Goal: Task Accomplishment & Management: Complete application form

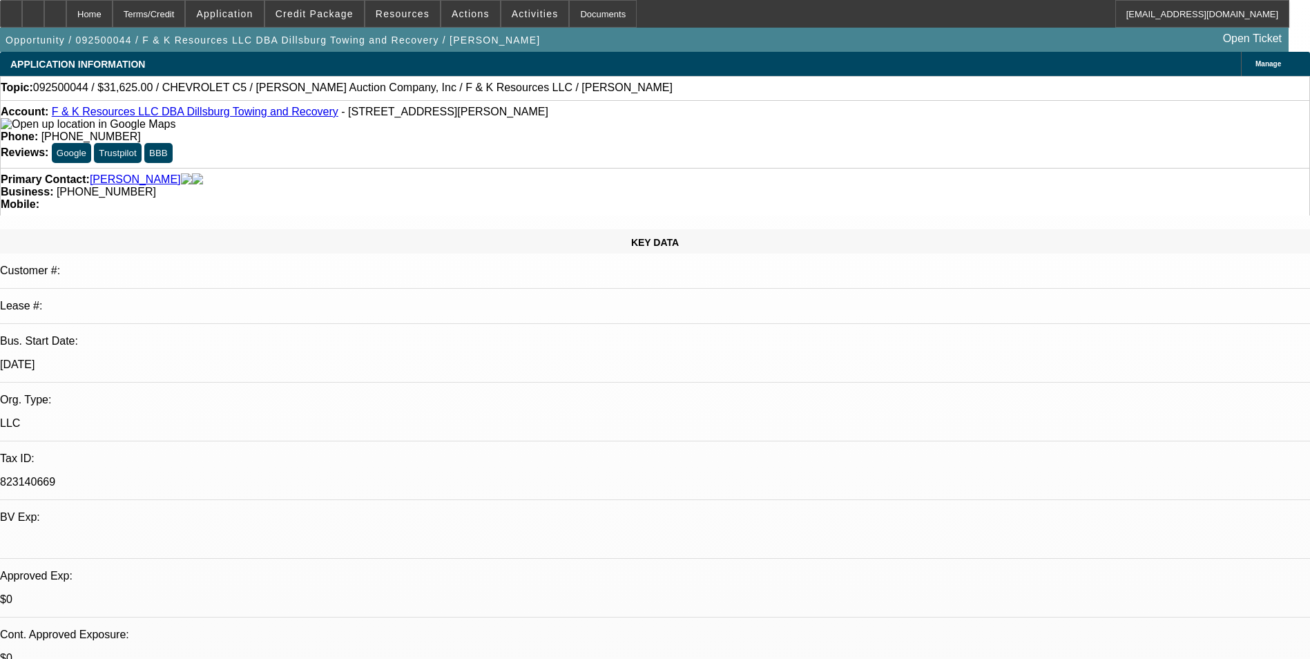
select select "0"
select select "6"
select select "0"
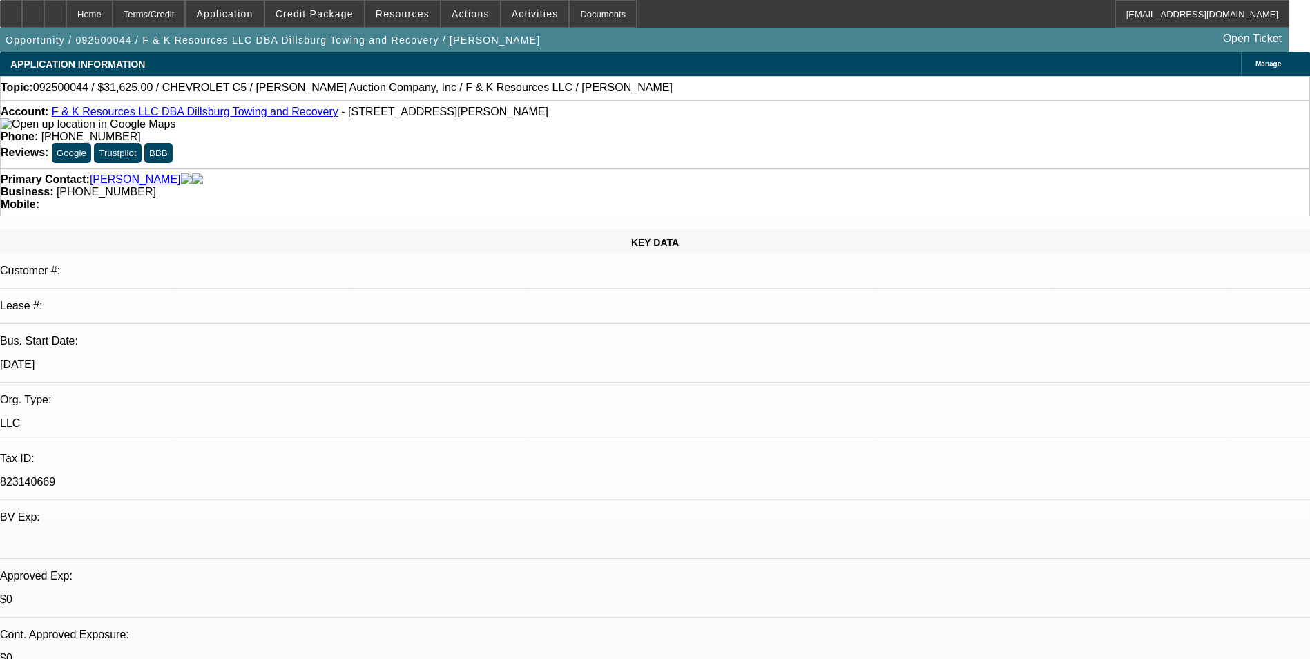
select select "0"
select select "6"
select select "0"
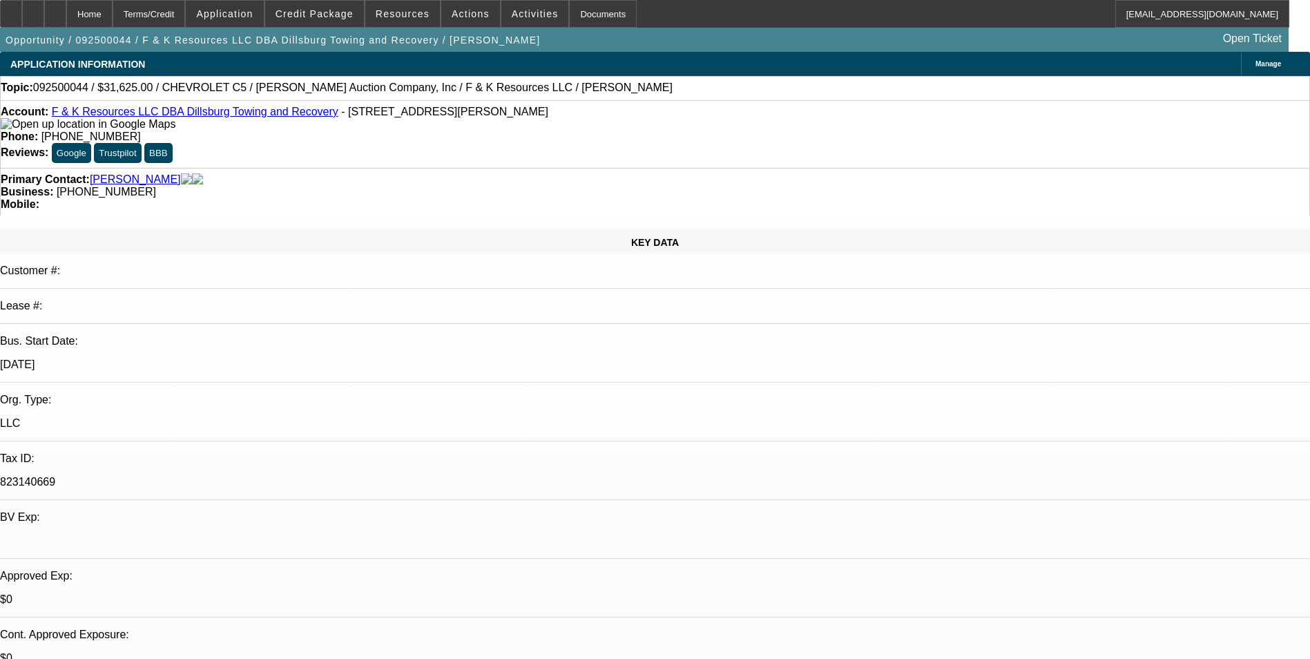
select select "0"
select select "6"
select select "0"
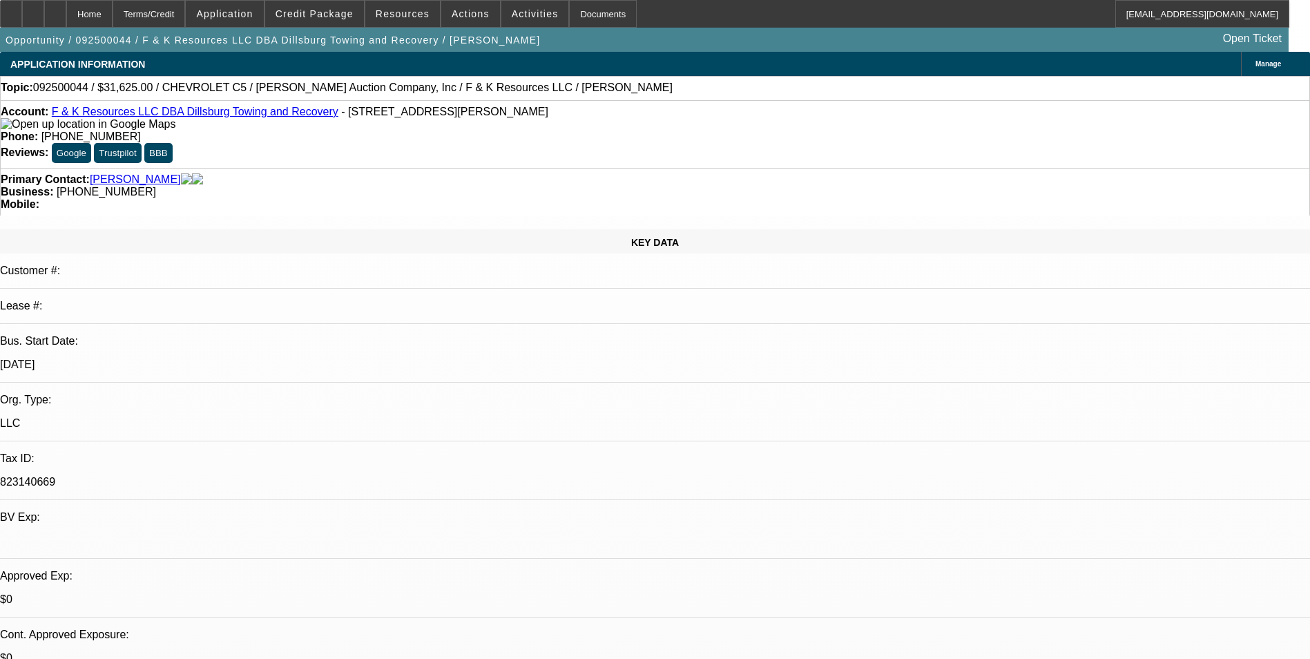
select select "6"
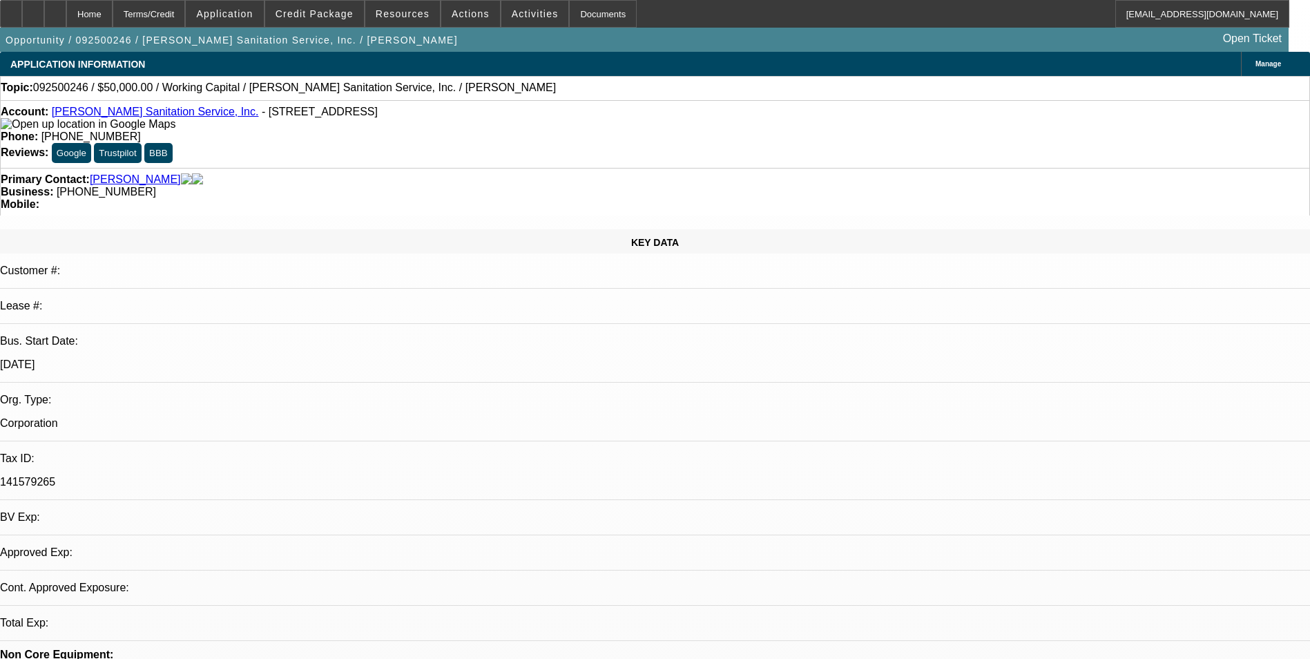
select select "0"
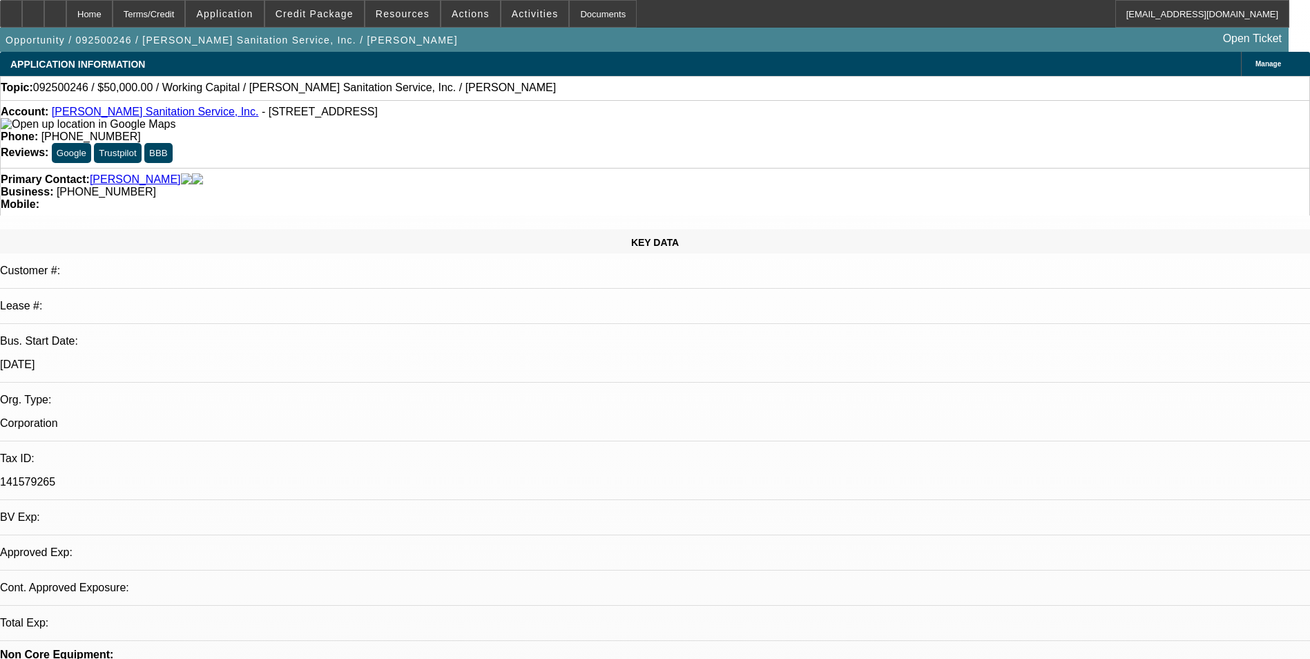
select select "0"
select select "1"
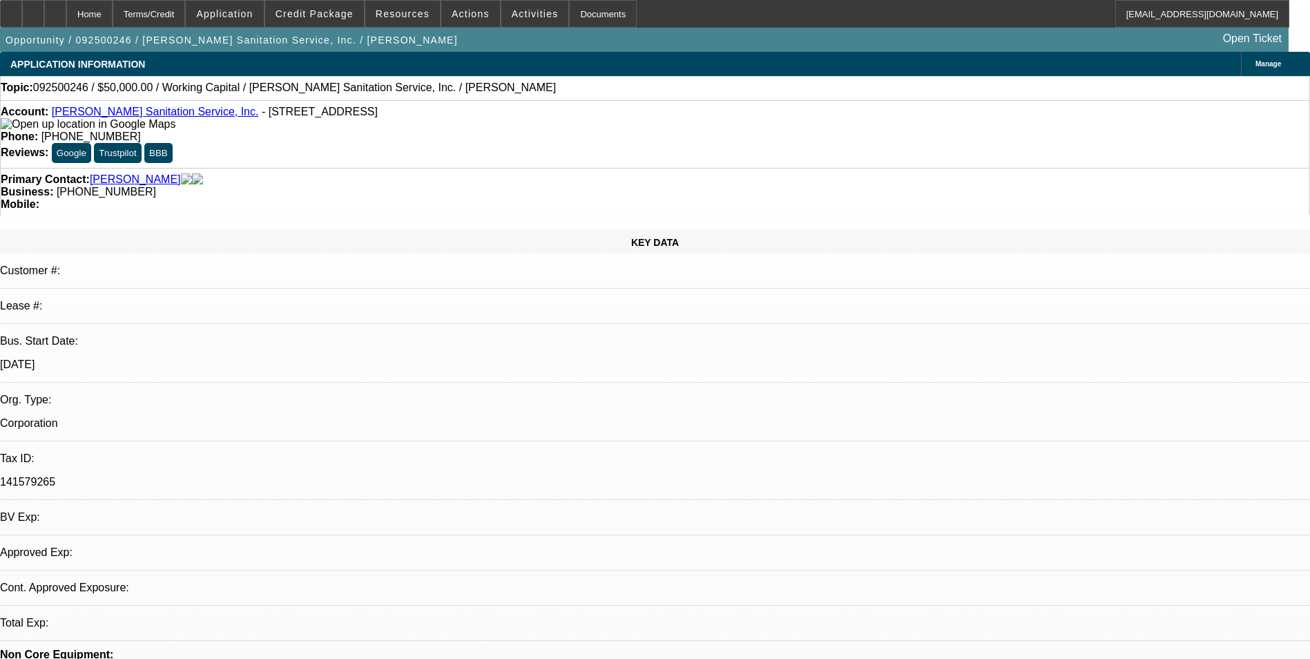
select select "2"
select select "6"
select select "1"
select select "2"
select select "6"
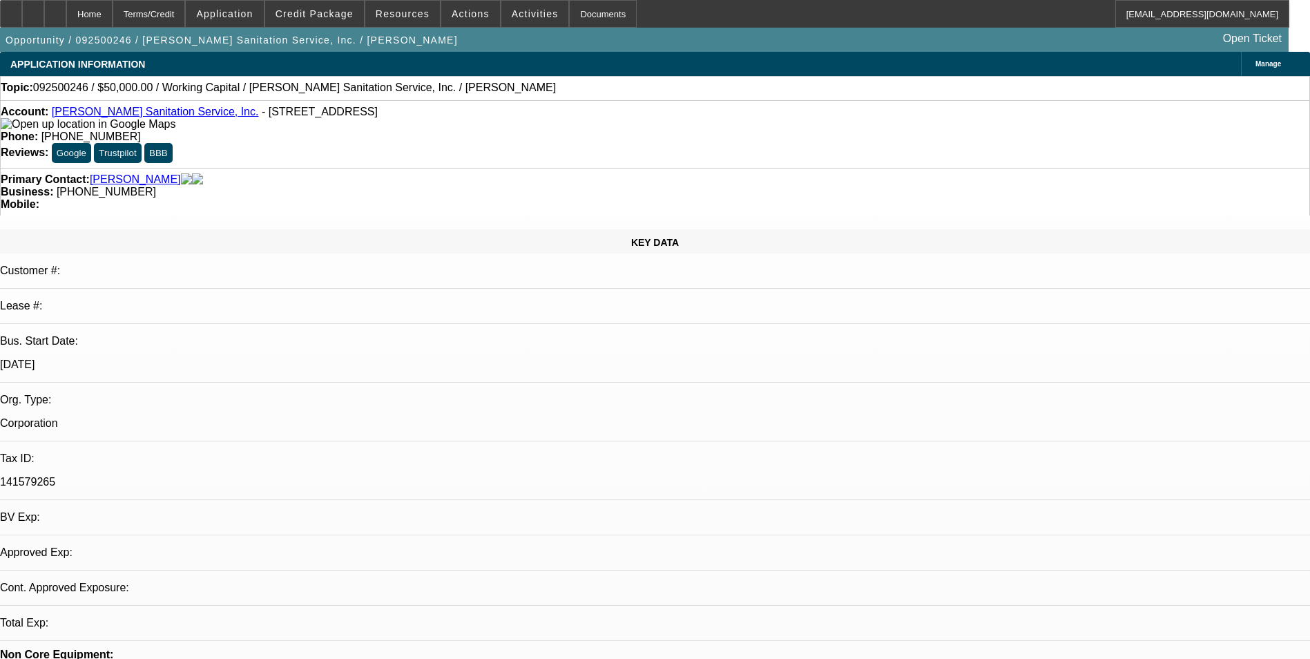
select select "1"
select select "2"
select select "6"
